Goal: Task Accomplishment & Management: Use online tool/utility

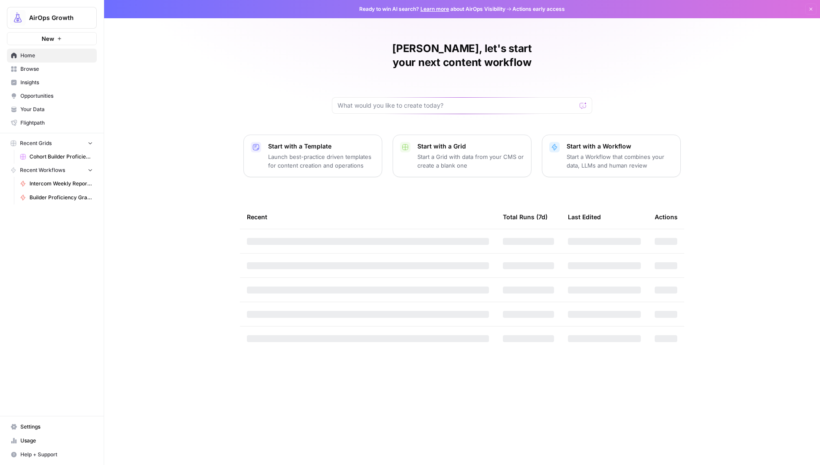
click at [69, 17] on span "AirOps Growth" at bounding box center [55, 17] width 52 height 9
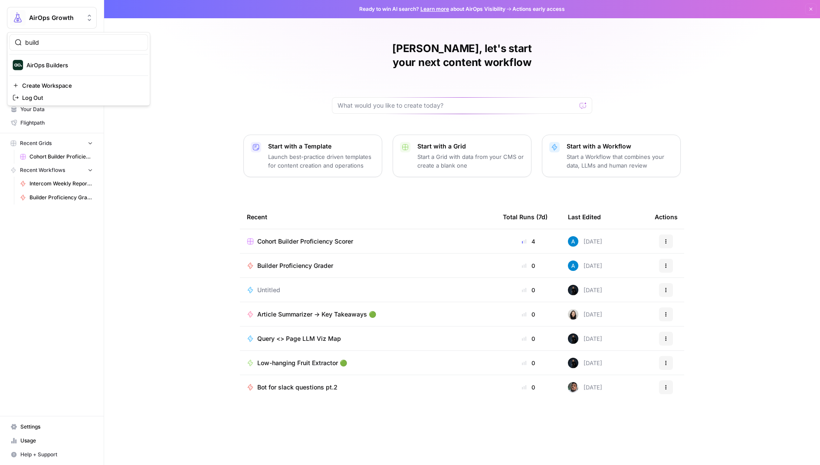
type input "build"
click at [60, 68] on span "AirOps Builders" at bounding box center [83, 65] width 115 height 9
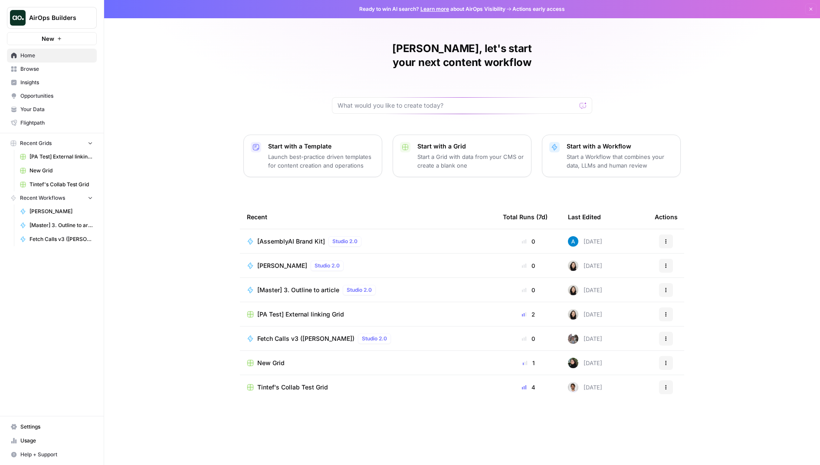
click at [76, 64] on link "Browse" at bounding box center [52, 69] width 90 height 14
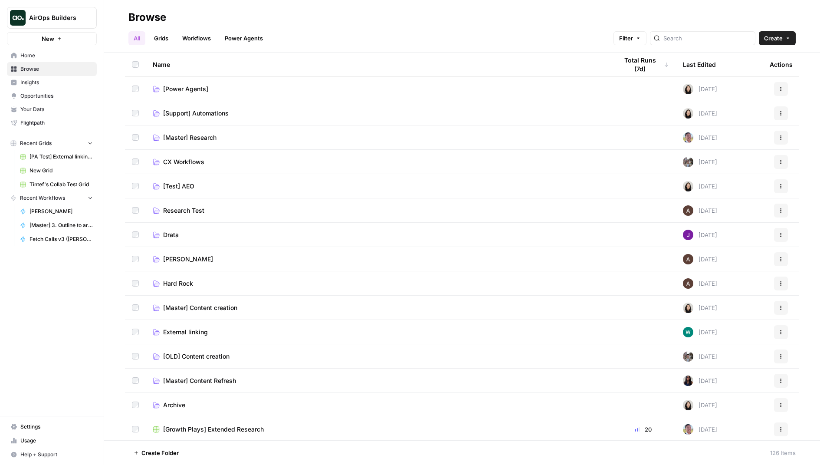
click at [771, 41] on span "Create" at bounding box center [773, 38] width 19 height 9
click at [747, 72] on span "Grid" at bounding box center [760, 70] width 49 height 9
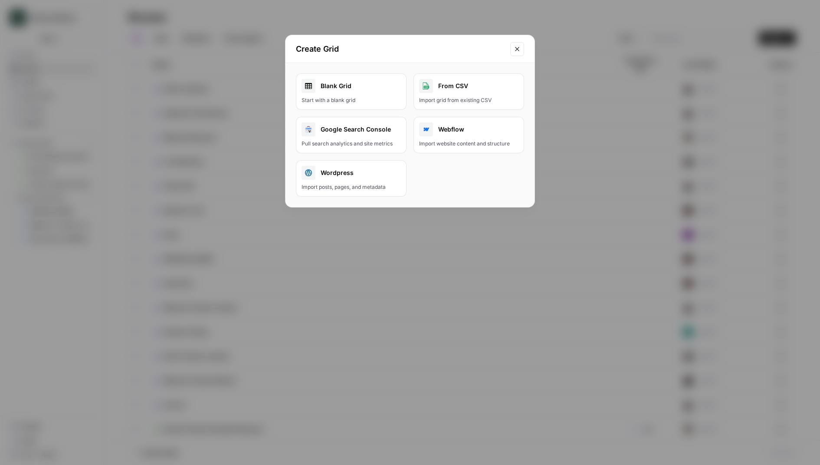
click at [367, 96] on div "Start with a blank grid" at bounding box center [351, 100] width 99 height 8
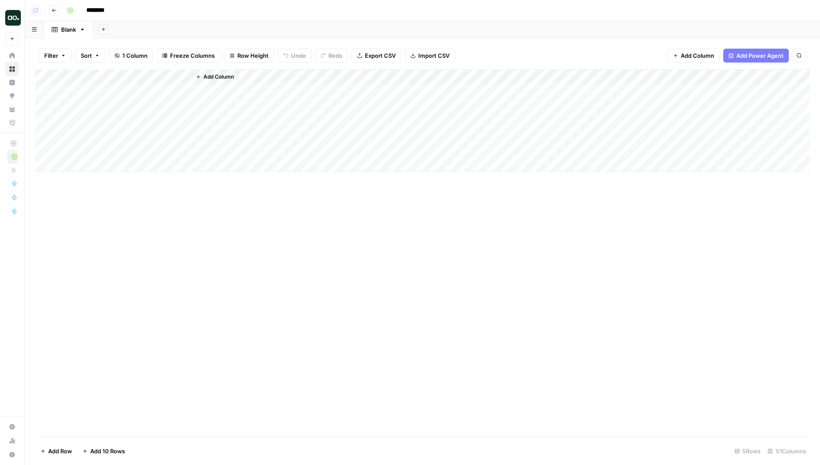
click at [98, 7] on input "********" at bounding box center [106, 10] width 49 height 14
type input "**********"
click at [220, 20] on header "**********" at bounding box center [422, 10] width 795 height 21
click at [82, 28] on icon "button" at bounding box center [82, 29] width 6 height 6
click at [102, 43] on span "Rename Sheet" at bounding box center [117, 46] width 42 height 9
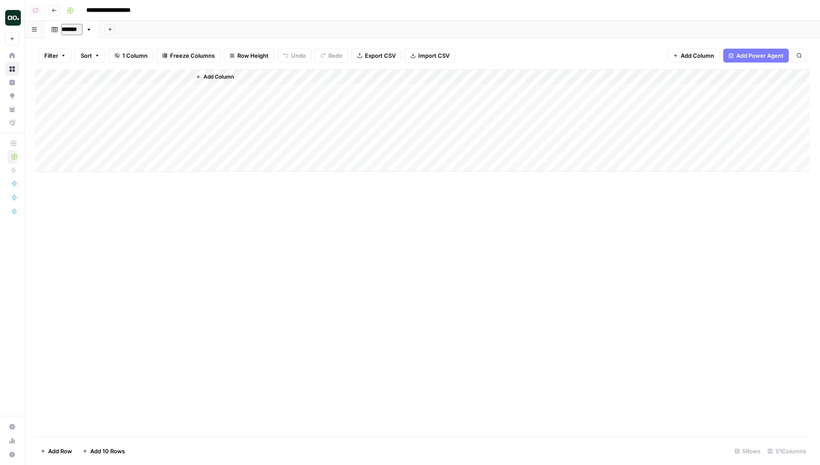
type input "********"
click at [214, 39] on div "Filter Sort 1 Column Freeze Columns Row Height Undo Redo Export CSV Import CSV …" at bounding box center [422, 251] width 795 height 426
drag, startPoint x: 113, startPoint y: 92, endPoint x: 240, endPoint y: 162, distance: 145.5
click at [240, 162] on div "Add Column" at bounding box center [422, 120] width 774 height 102
click at [236, 226] on div "Add Column" at bounding box center [422, 252] width 774 height 367
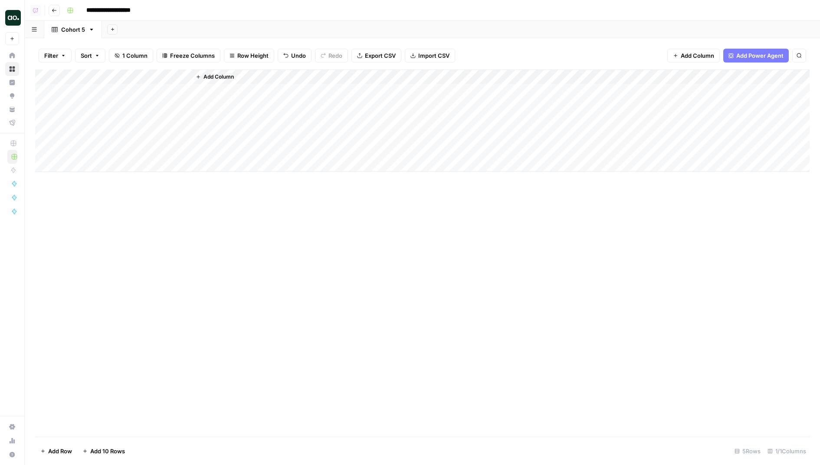
click at [131, 78] on div "Add Column" at bounding box center [422, 120] width 774 height 102
click at [107, 96] on input "Title" at bounding box center [117, 97] width 88 height 9
type input "W"
type input "Week"
click at [252, 249] on div "Add Column" at bounding box center [422, 252] width 774 height 367
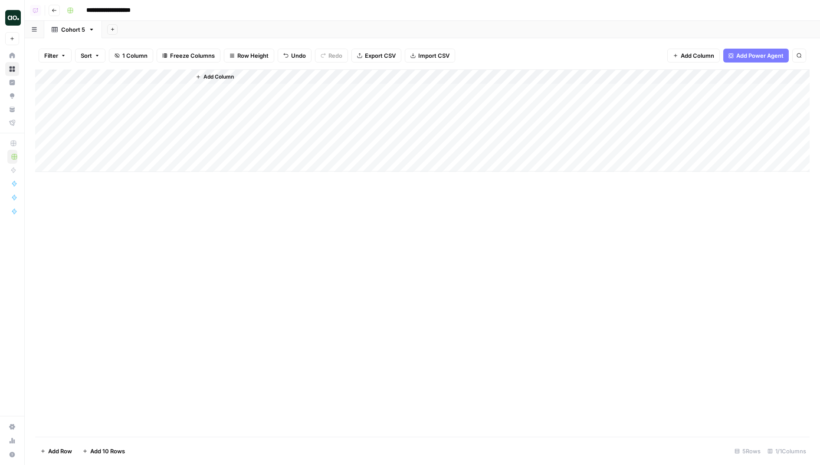
click at [235, 72] on button "Add Column" at bounding box center [214, 76] width 45 height 11
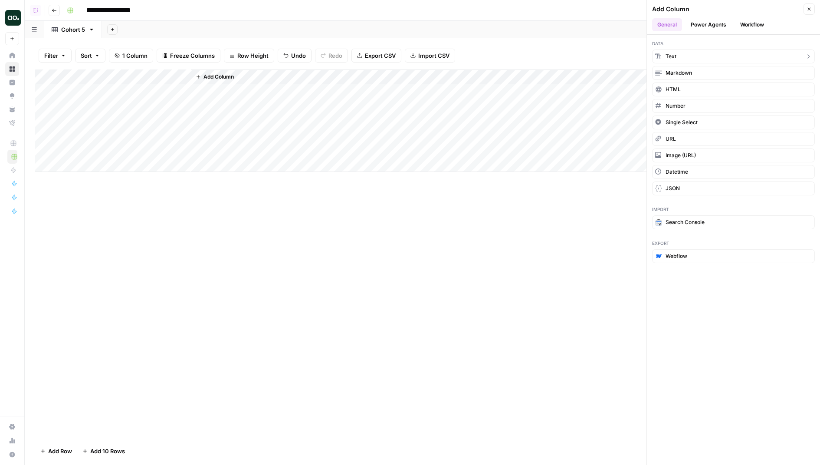
click at [688, 56] on button "Text" at bounding box center [733, 56] width 163 height 14
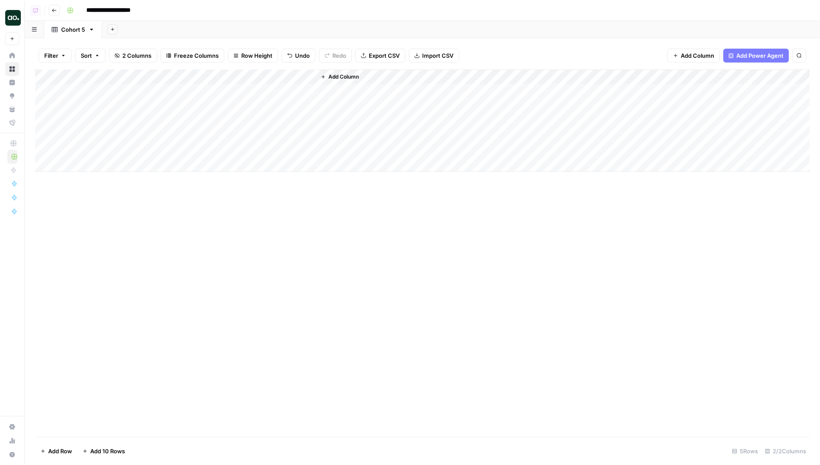
click at [239, 74] on div "Add Column" at bounding box center [422, 120] width 774 height 102
click at [234, 99] on input "New Column" at bounding box center [242, 97] width 88 height 9
type input "Session"
click at [352, 75] on span "Add Column" at bounding box center [343, 77] width 30 height 8
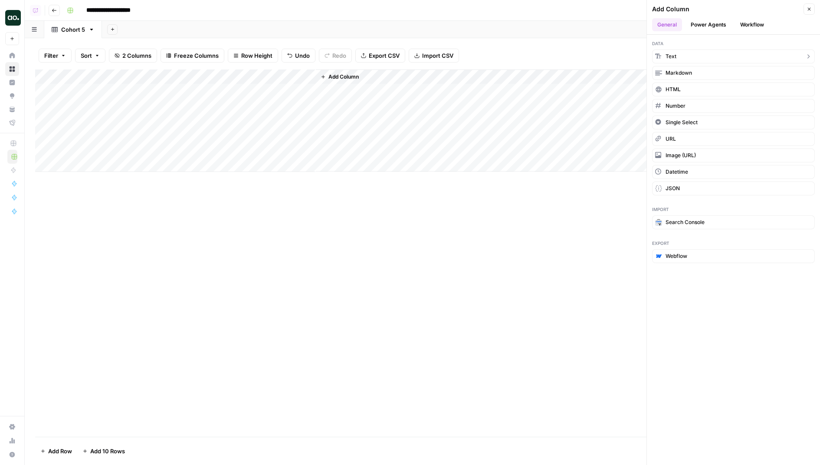
click at [706, 58] on button "Text" at bounding box center [733, 56] width 163 height 14
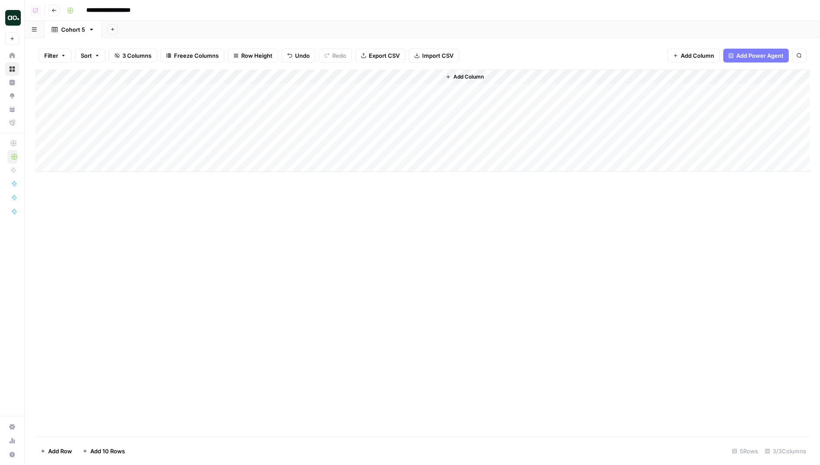
click at [351, 79] on div "Add Column" at bounding box center [422, 120] width 774 height 102
click at [351, 97] on input "New Column" at bounding box center [367, 97] width 88 height 9
type input "Transcript"
click at [397, 259] on div "Add Column" at bounding box center [422, 252] width 774 height 367
drag, startPoint x: 377, startPoint y: 91, endPoint x: 374, endPoint y: 157, distance: 66.5
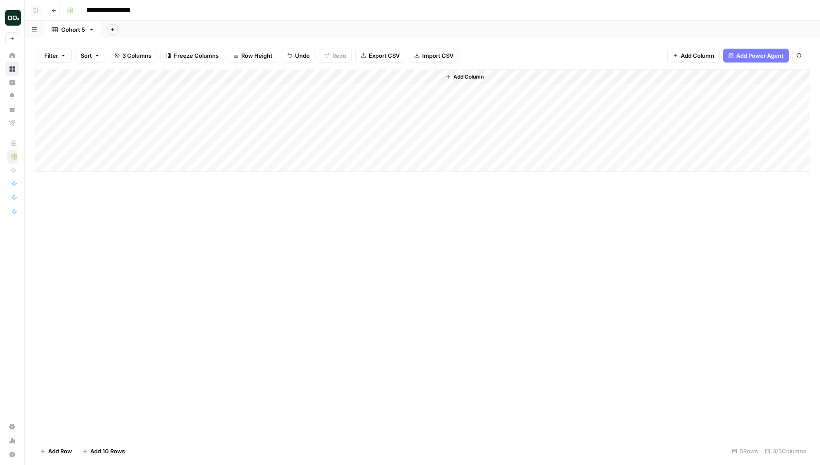
click at [374, 157] on div "Add Column" at bounding box center [422, 120] width 774 height 102
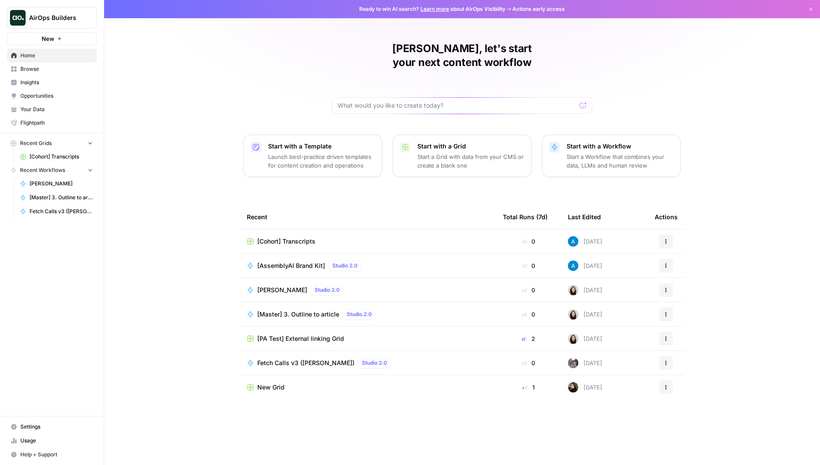
click at [47, 23] on button "AirOps Builders" at bounding box center [52, 18] width 90 height 22
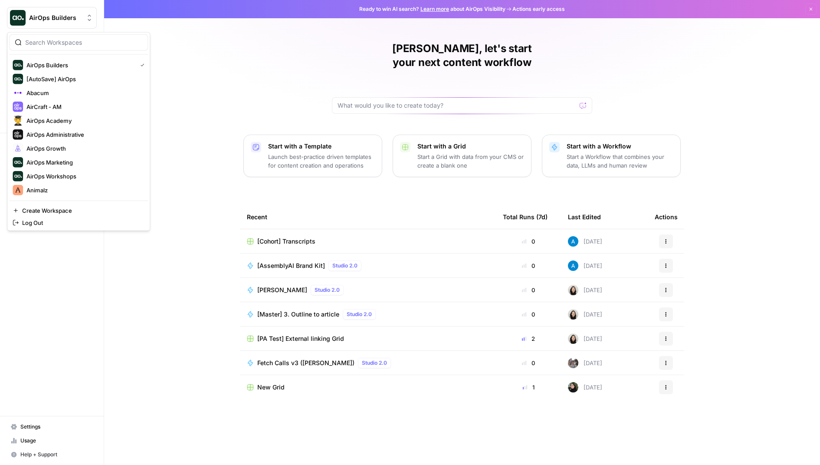
type input "c"
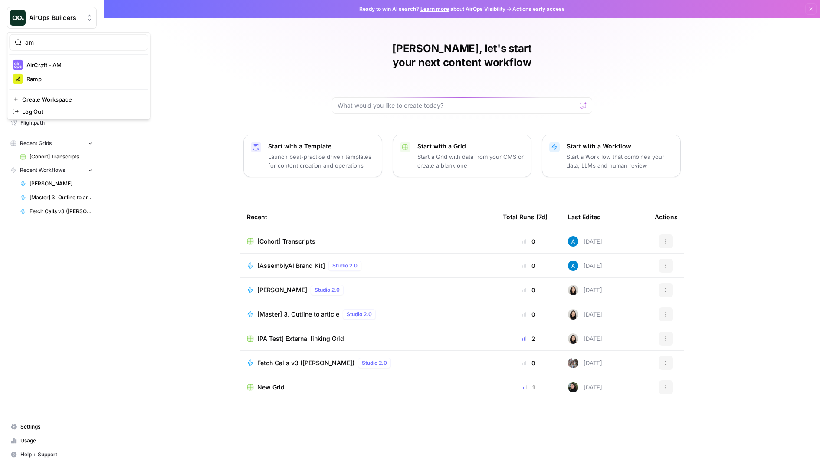
type input "am"
click at [85, 61] on span "AirCraft - AM" at bounding box center [83, 65] width 115 height 9
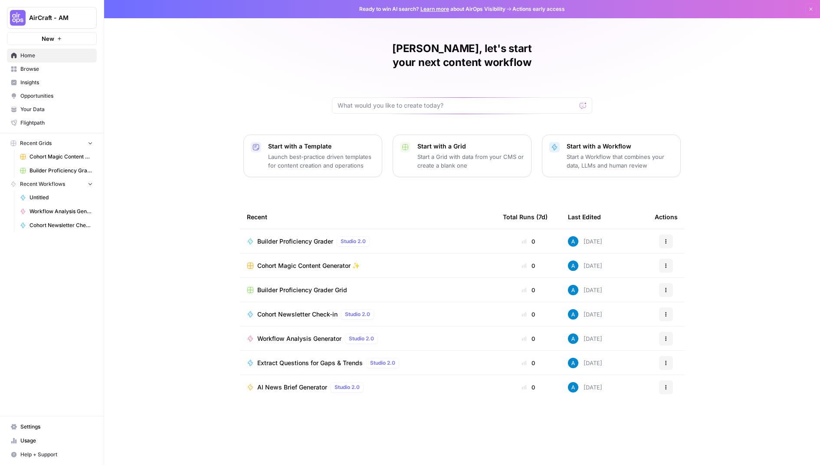
click at [304, 253] on td "Cohort Magic Content Generator ✨" at bounding box center [368, 265] width 256 height 24
click at [298, 261] on span "Cohort Magic Content Generator ✨" at bounding box center [308, 265] width 102 height 9
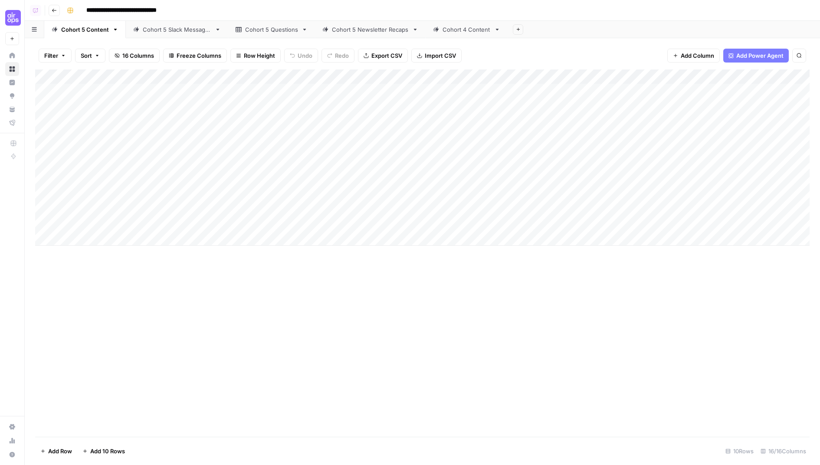
drag, startPoint x: 114, startPoint y: 90, endPoint x: 577, endPoint y: 227, distance: 482.9
click at [577, 227] on div "Add Column" at bounding box center [422, 157] width 774 height 176
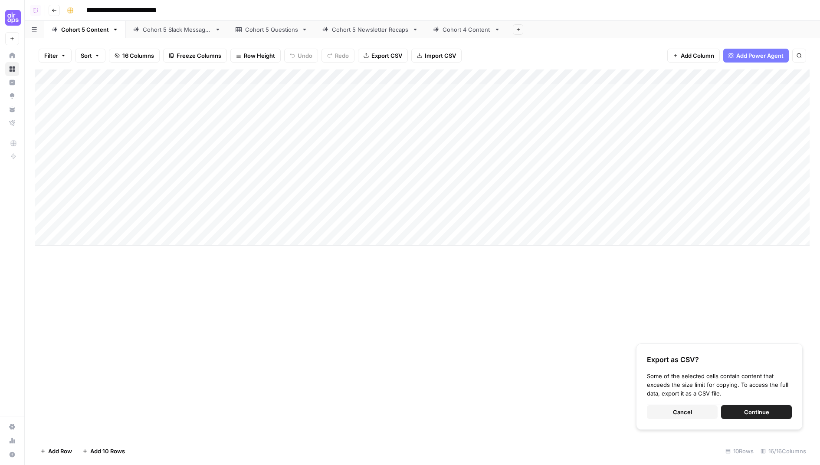
click at [686, 416] on span "Cancel" at bounding box center [682, 411] width 19 height 9
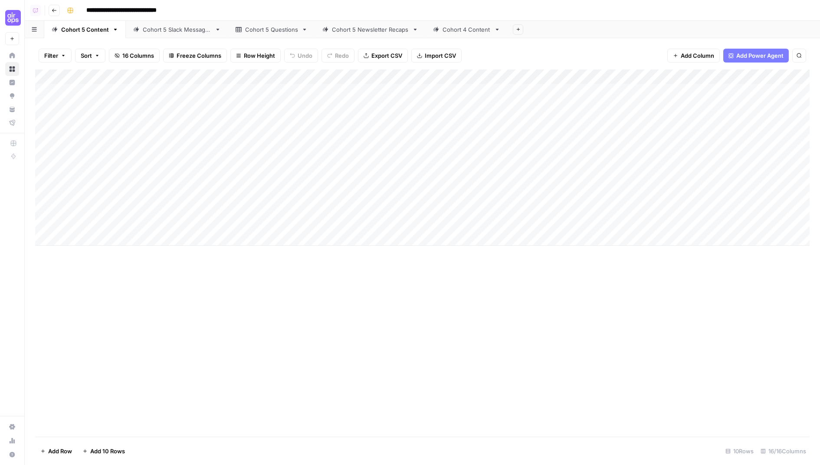
click at [538, 339] on div "Add Column" at bounding box center [422, 252] width 774 height 367
click at [143, 56] on span "16 Columns" at bounding box center [138, 55] width 32 height 9
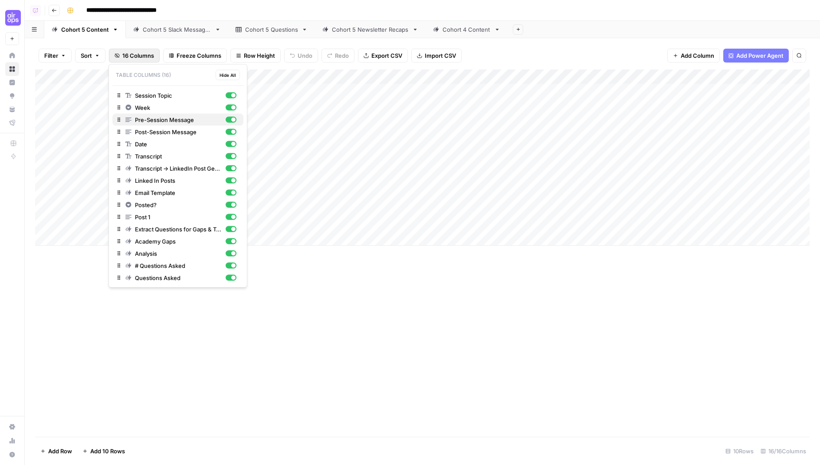
click at [230, 120] on div "button" at bounding box center [231, 120] width 11 height 6
click at [231, 132] on div "button" at bounding box center [231, 132] width 11 height 6
click at [511, 323] on div "Add Column" at bounding box center [422, 252] width 774 height 367
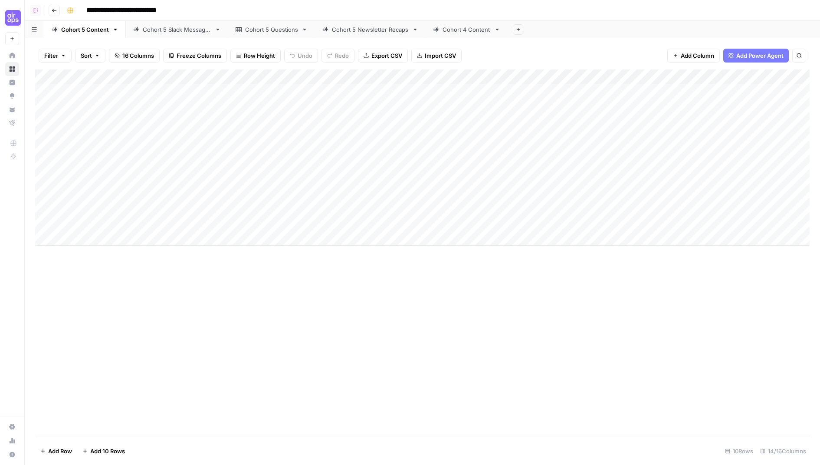
click at [190, 30] on div "Cohort 5 Slack Messages" at bounding box center [177, 29] width 69 height 9
click at [80, 30] on div "Cohort 5 Content" at bounding box center [85, 29] width 48 height 9
drag, startPoint x: 95, startPoint y: 89, endPoint x: 573, endPoint y: 220, distance: 495.7
click at [573, 220] on div "Add Column" at bounding box center [422, 157] width 774 height 176
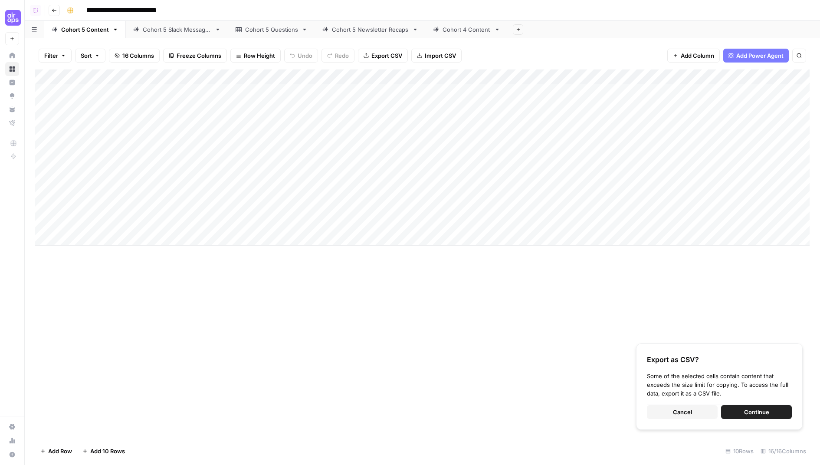
click at [700, 411] on button "Cancel" at bounding box center [682, 412] width 71 height 14
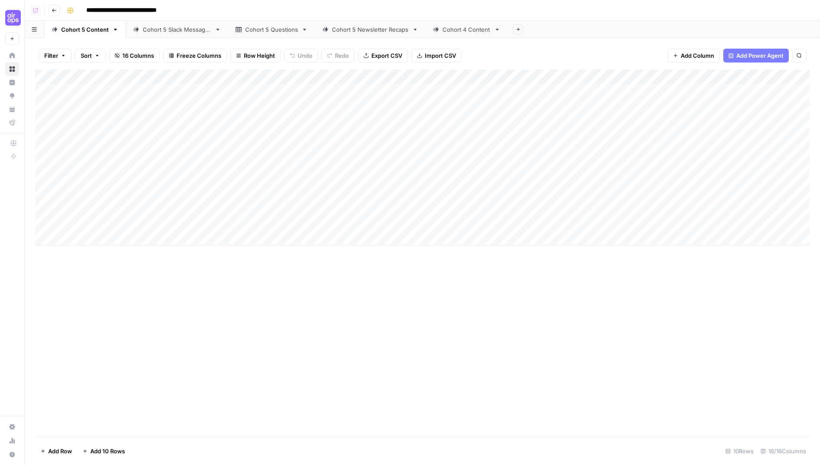
click at [280, 286] on div "Add Column" at bounding box center [422, 252] width 774 height 367
click at [106, 165] on div "Add Column" at bounding box center [422, 157] width 774 height 176
drag, startPoint x: 581, startPoint y: 103, endPoint x: 584, endPoint y: 226, distance: 123.2
click at [584, 226] on div "Add Column" at bounding box center [422, 157] width 774 height 176
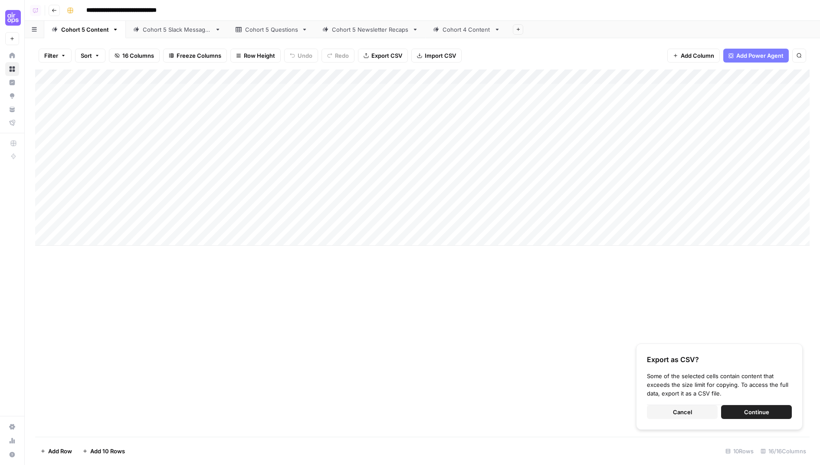
click at [604, 109] on div "Add Column" at bounding box center [422, 157] width 774 height 176
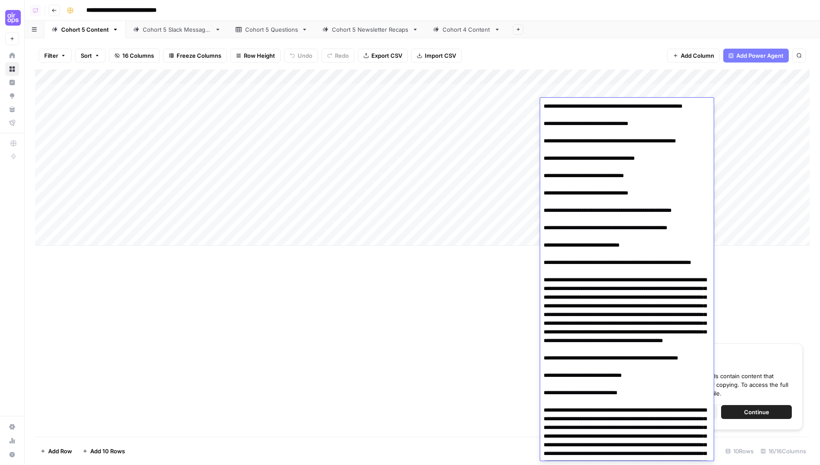
click at [381, 337] on div "Add Column Export as CSV? Some of the selected cells contain content that excee…" at bounding box center [422, 252] width 774 height 367
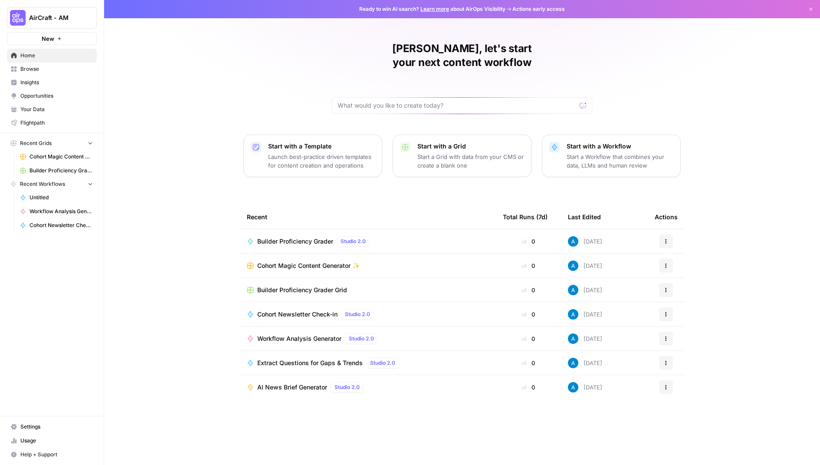
click at [67, 69] on span "Browse" at bounding box center [56, 69] width 72 height 8
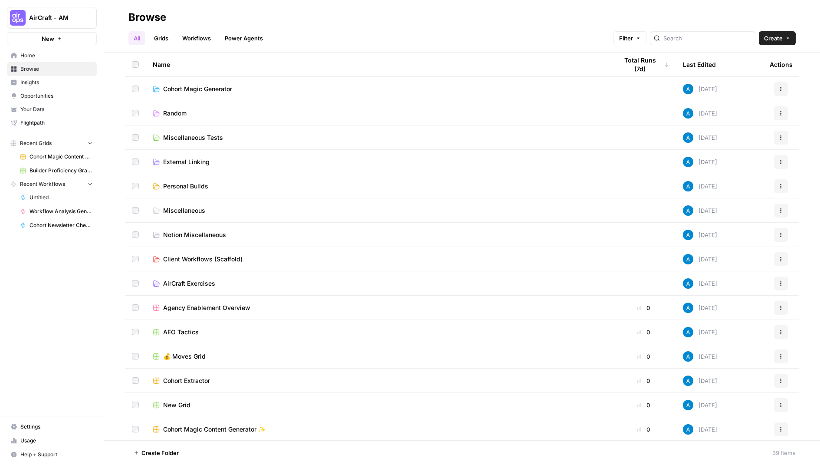
click at [194, 378] on span "Cohort Extractor" at bounding box center [186, 380] width 47 height 9
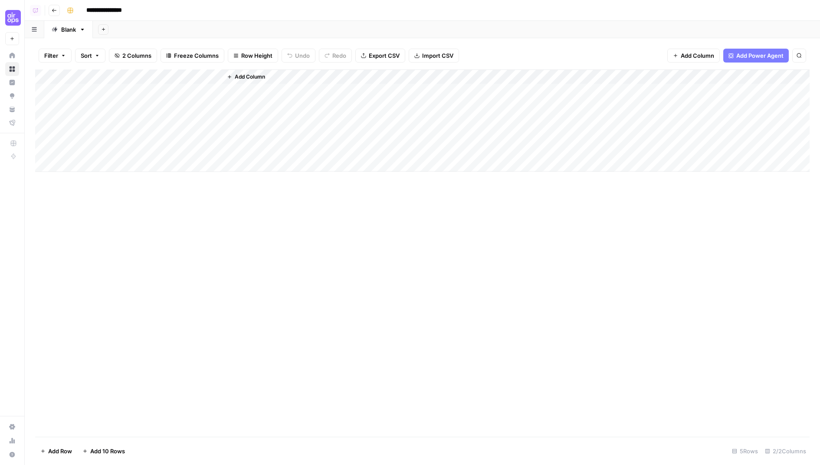
click at [764, 57] on span "Add Power Agent" at bounding box center [759, 55] width 47 height 9
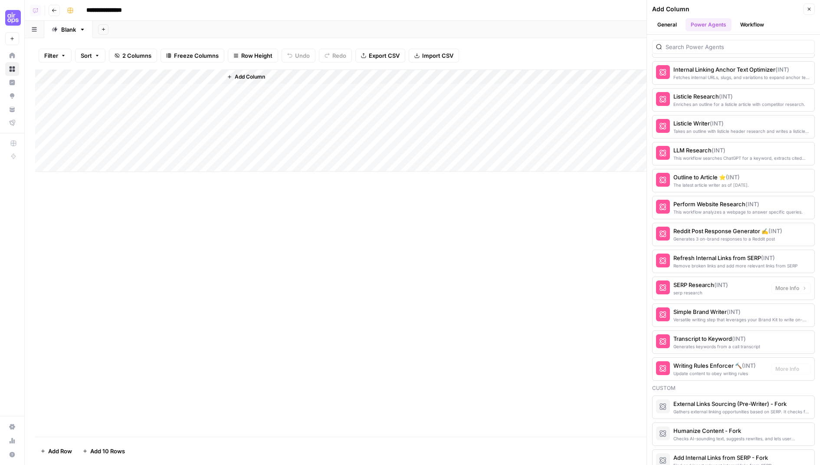
scroll to position [1246, 0]
